Goal: Task Accomplishment & Management: Manage account settings

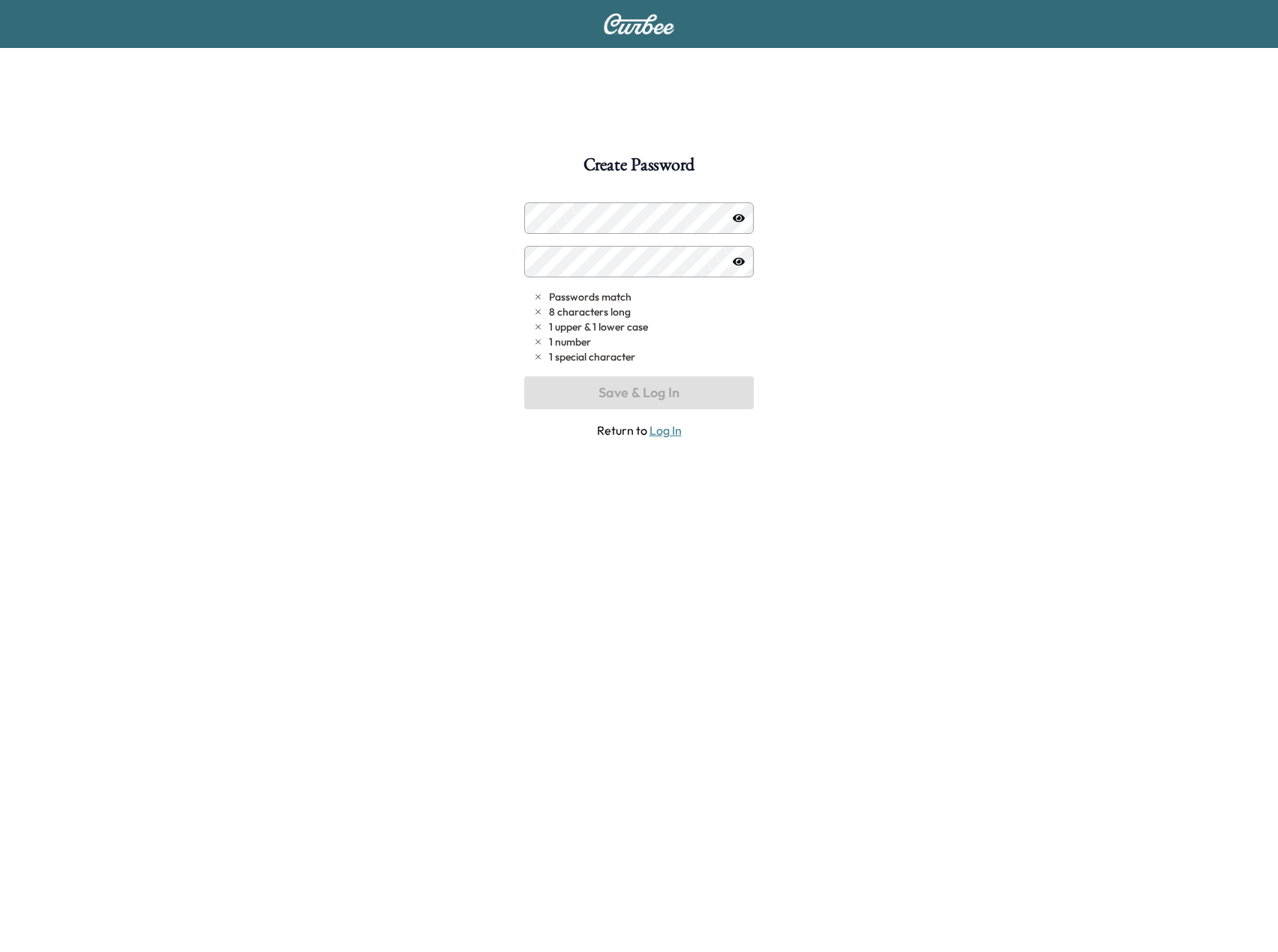
click at [399, 322] on div "Create Password Passwords match 8 characters long 1 upper & 1 lower case 1 numb…" at bounding box center [639, 632] width 1278 height 952
click at [741, 214] on icon "button" at bounding box center [738, 218] width 12 height 8
click at [738, 215] on icon "button" at bounding box center [738, 218] width 12 height 12
click at [737, 219] on icon "button" at bounding box center [738, 218] width 12 height 12
click at [643, 397] on button "Save & Log In" at bounding box center [639, 393] width 229 height 33
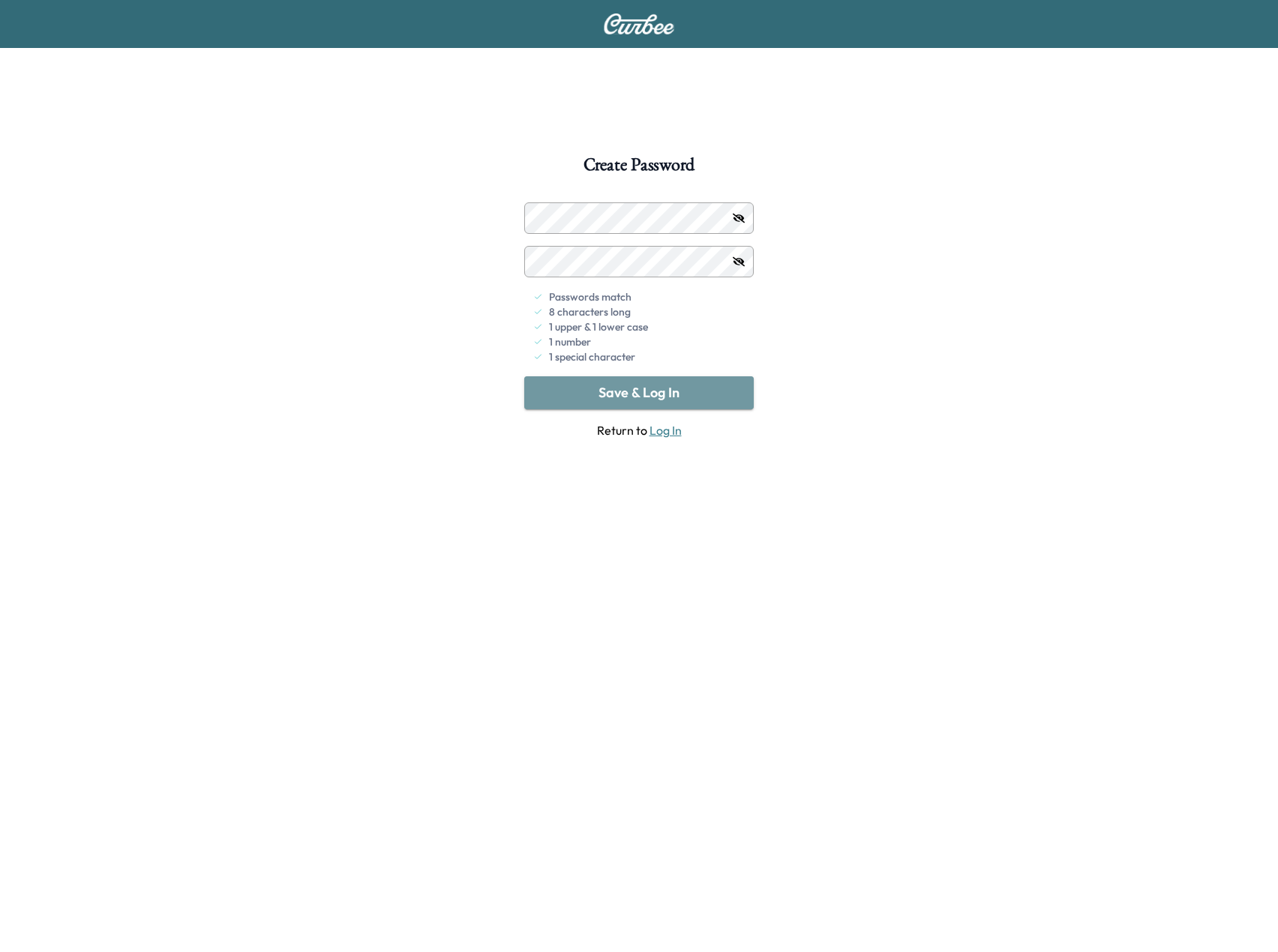
click at [675, 392] on button "Save & Log In" at bounding box center [639, 393] width 229 height 33
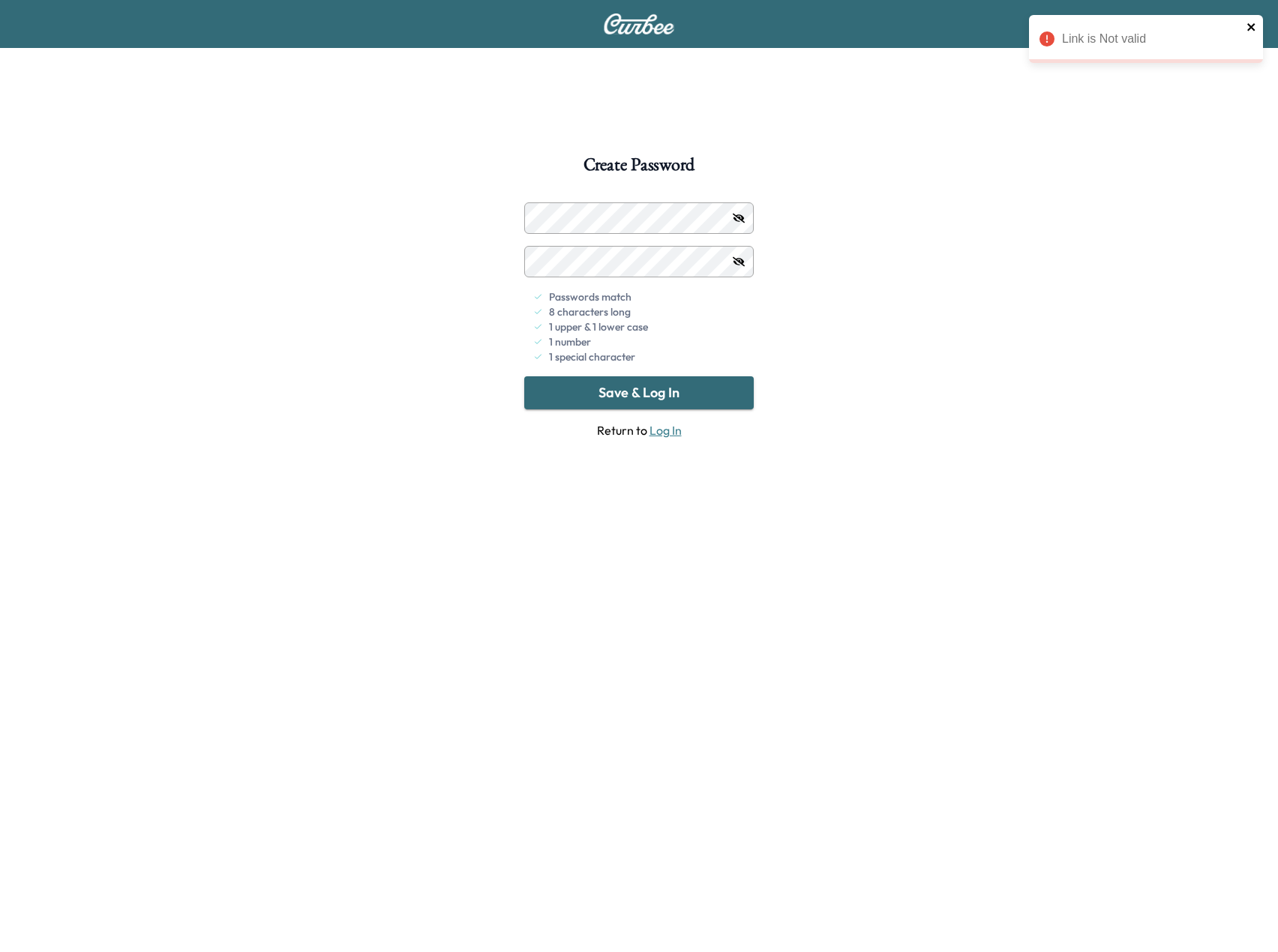
click at [1252, 24] on icon "close" at bounding box center [1251, 27] width 11 height 12
click at [662, 434] on link "Log In" at bounding box center [665, 431] width 32 height 15
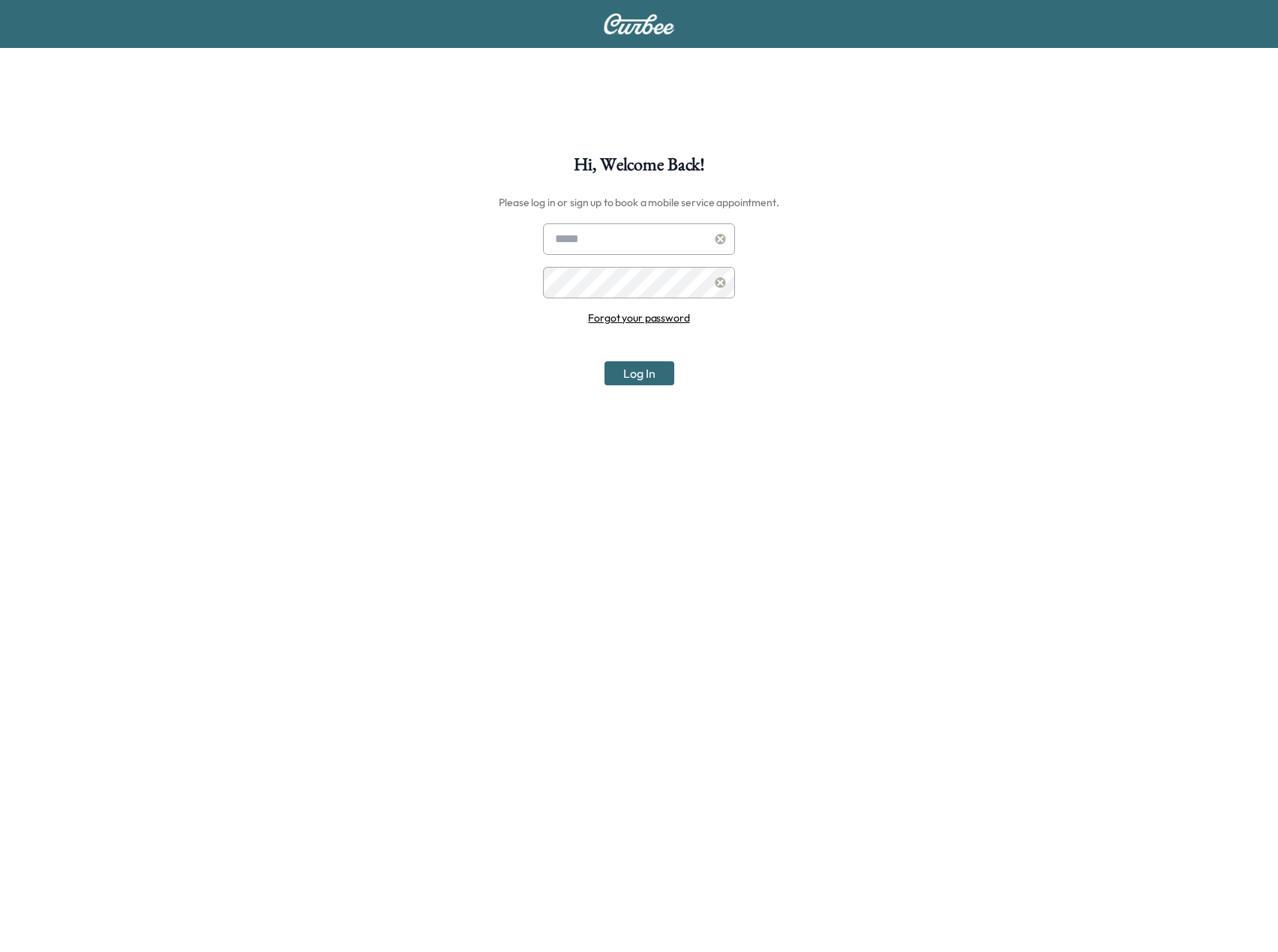
click at [676, 318] on link "Forgot your password" at bounding box center [639, 318] width 102 height 13
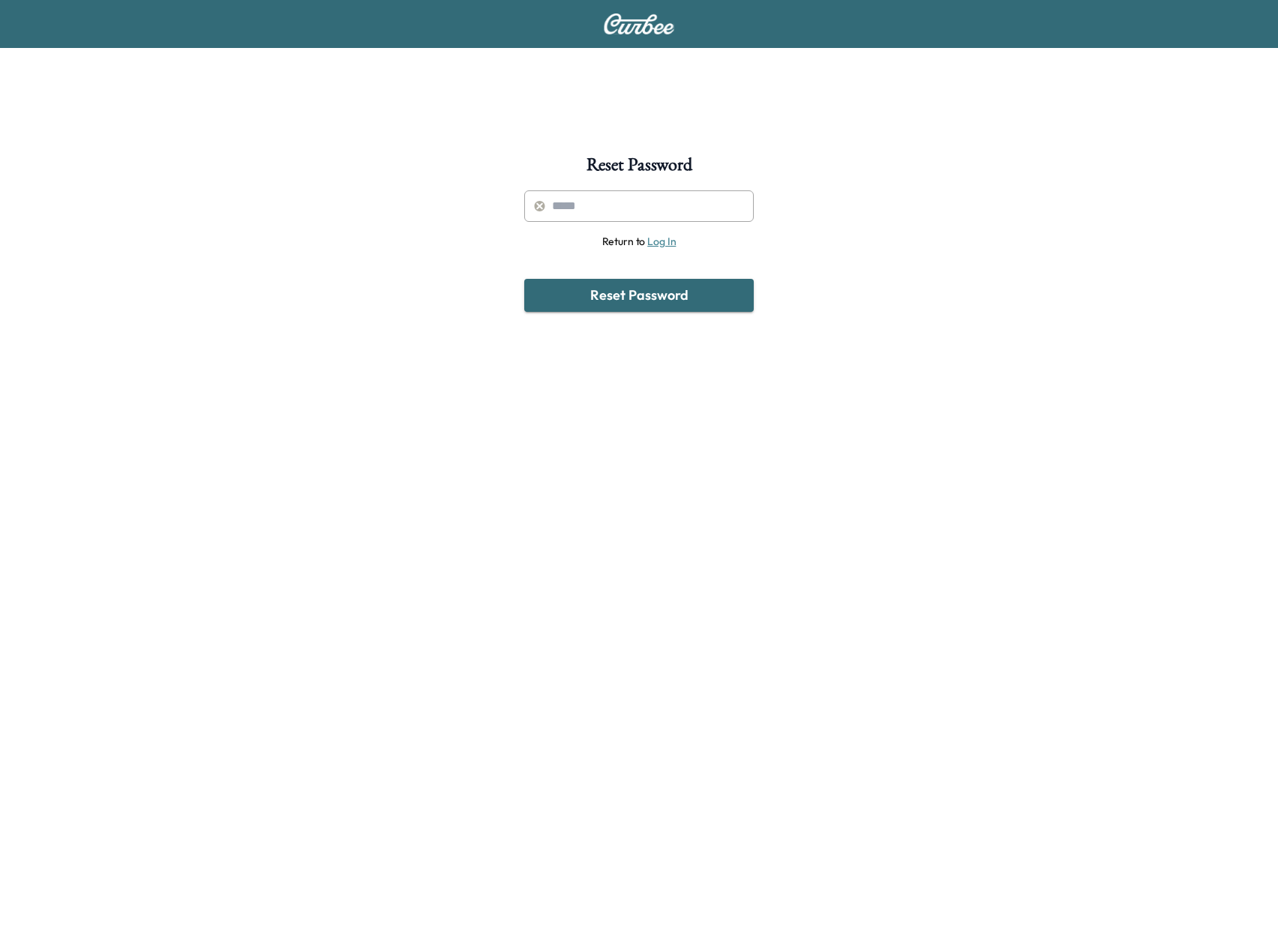
click at [631, 203] on input "text" at bounding box center [639, 206] width 229 height 31
type input "**********"
click at [630, 300] on button "Reset Password" at bounding box center [639, 296] width 229 height 33
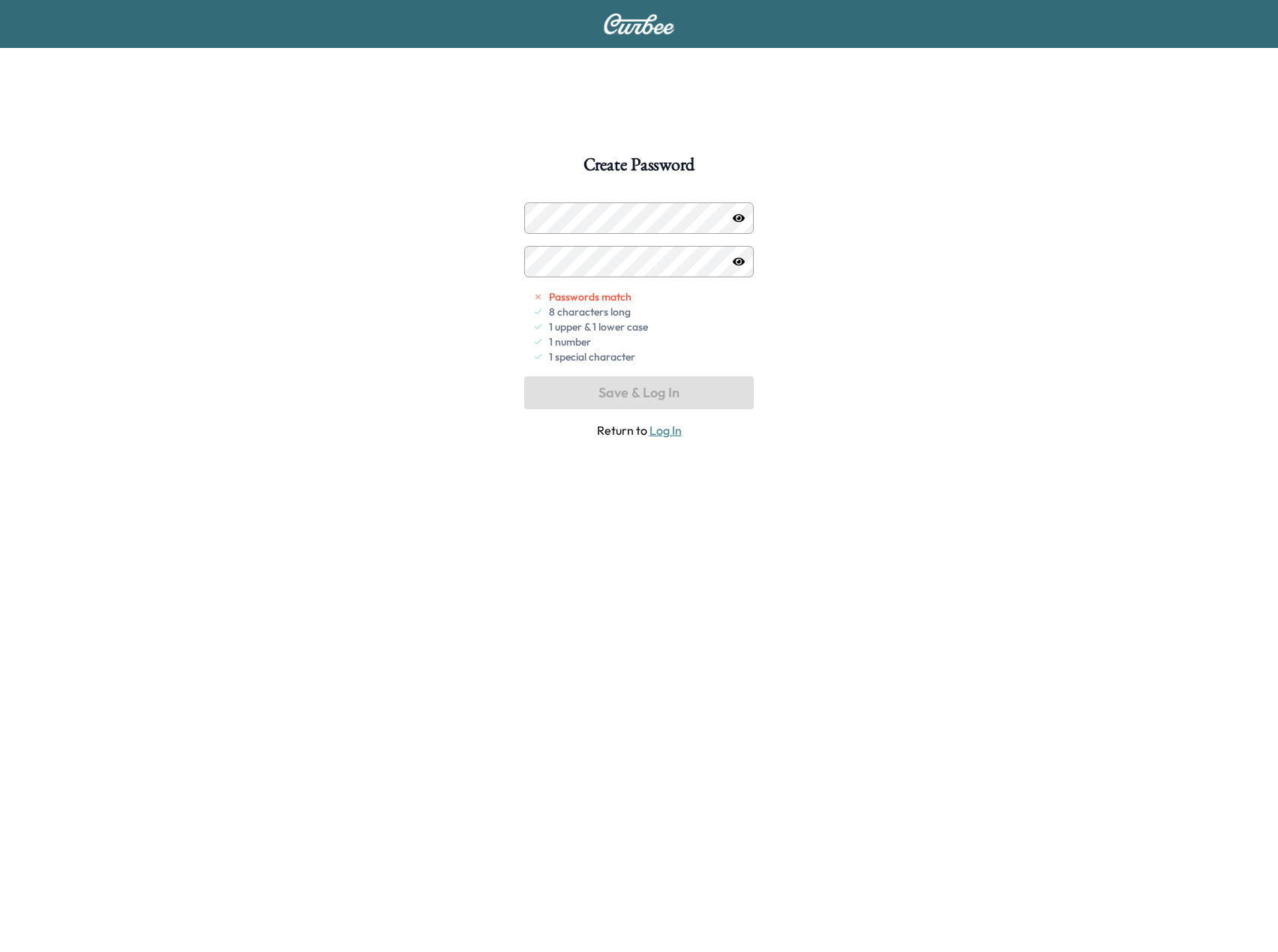
click at [729, 219] on div at bounding box center [738, 219] width 18 height 18
click at [737, 219] on icon "button" at bounding box center [738, 218] width 12 height 8
click at [619, 387] on button "Save & Log In" at bounding box center [639, 393] width 229 height 33
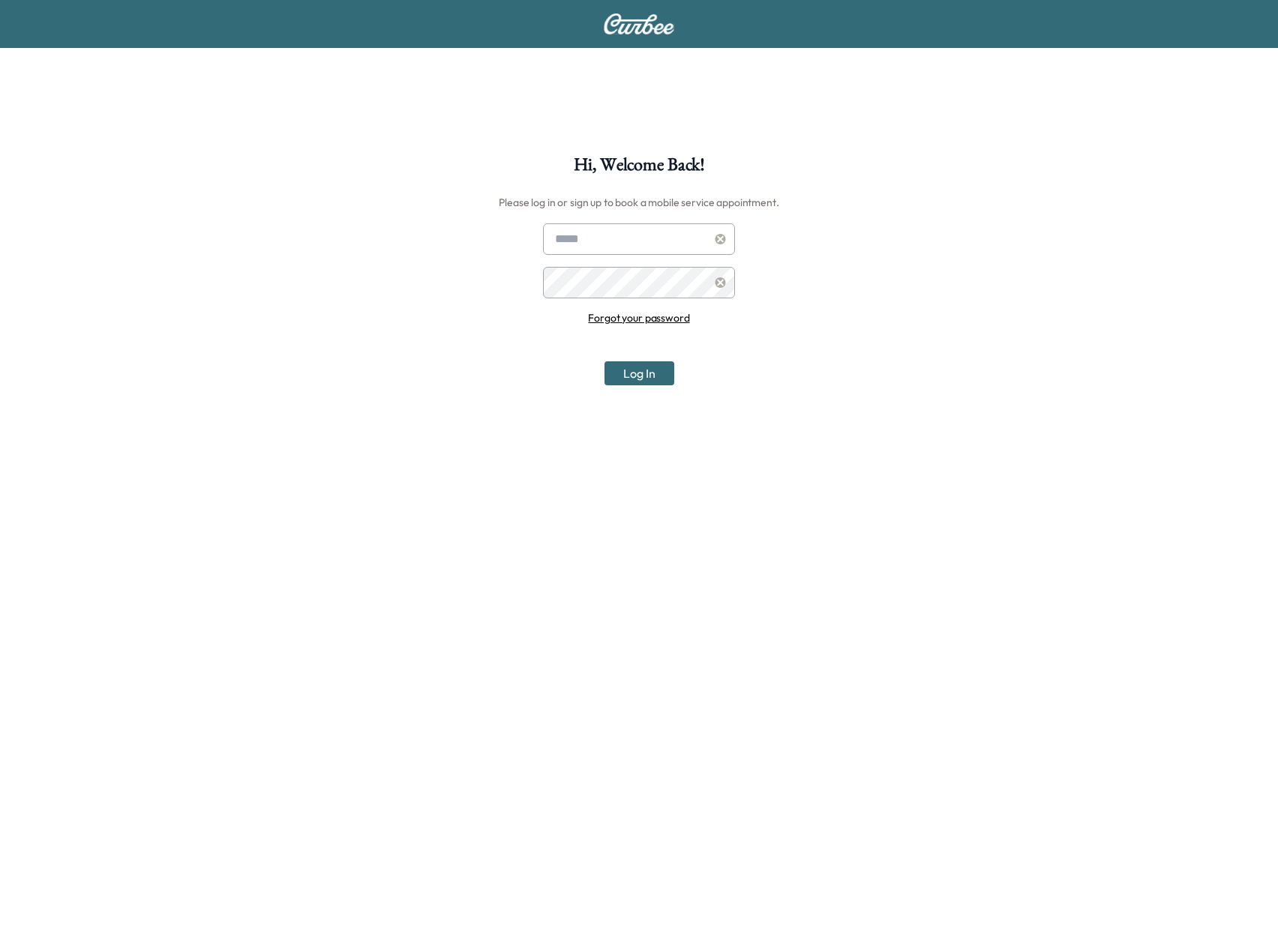
type input "**********"
click at [634, 373] on button "Log In" at bounding box center [639, 372] width 70 height 24
